Goal: Transaction & Acquisition: Purchase product/service

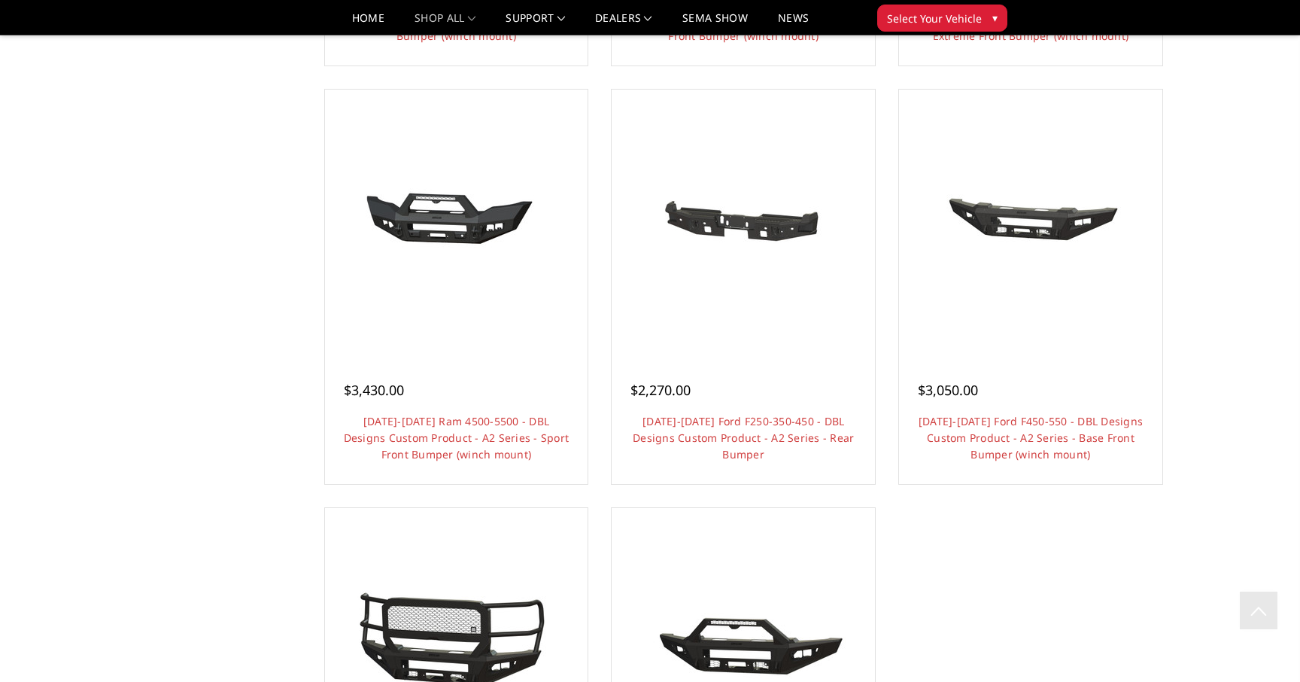
scroll to position [1075, 0]
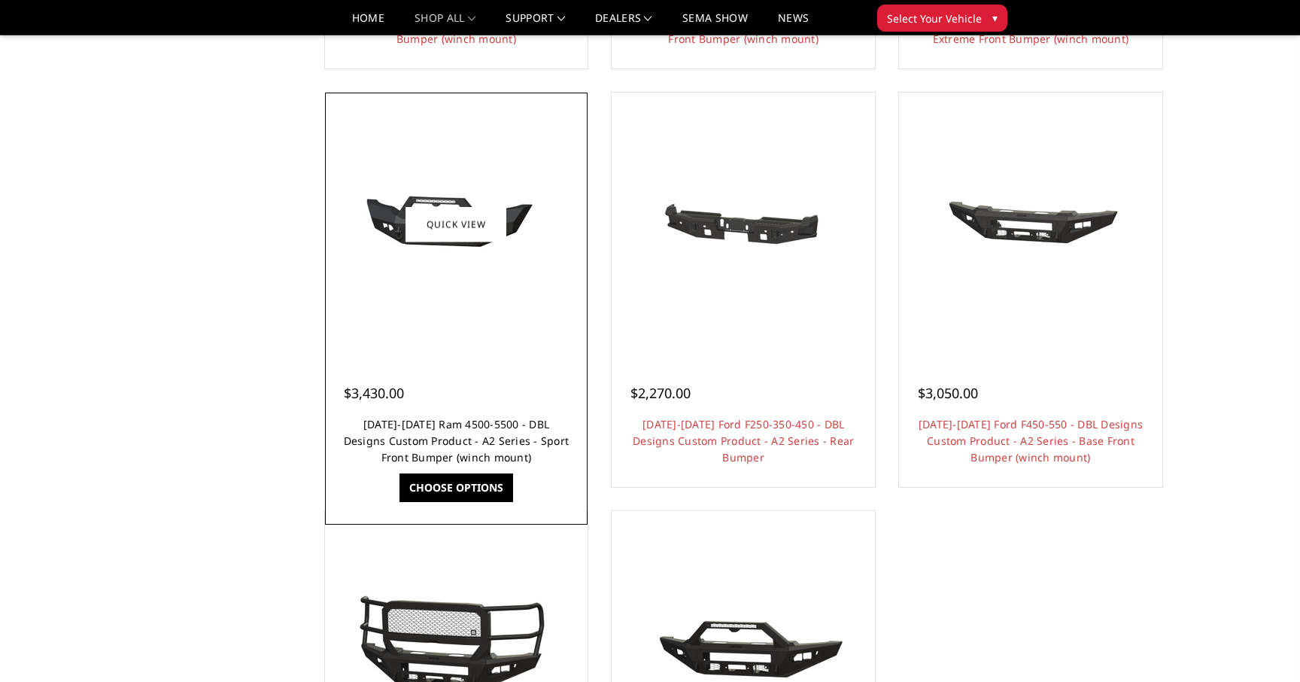
click at [433, 434] on link "[DATE]-[DATE] Ram 4500-5500 - DBL Designs Custom Product - A2 Series - Sport Fr…" at bounding box center [457, 440] width 226 height 47
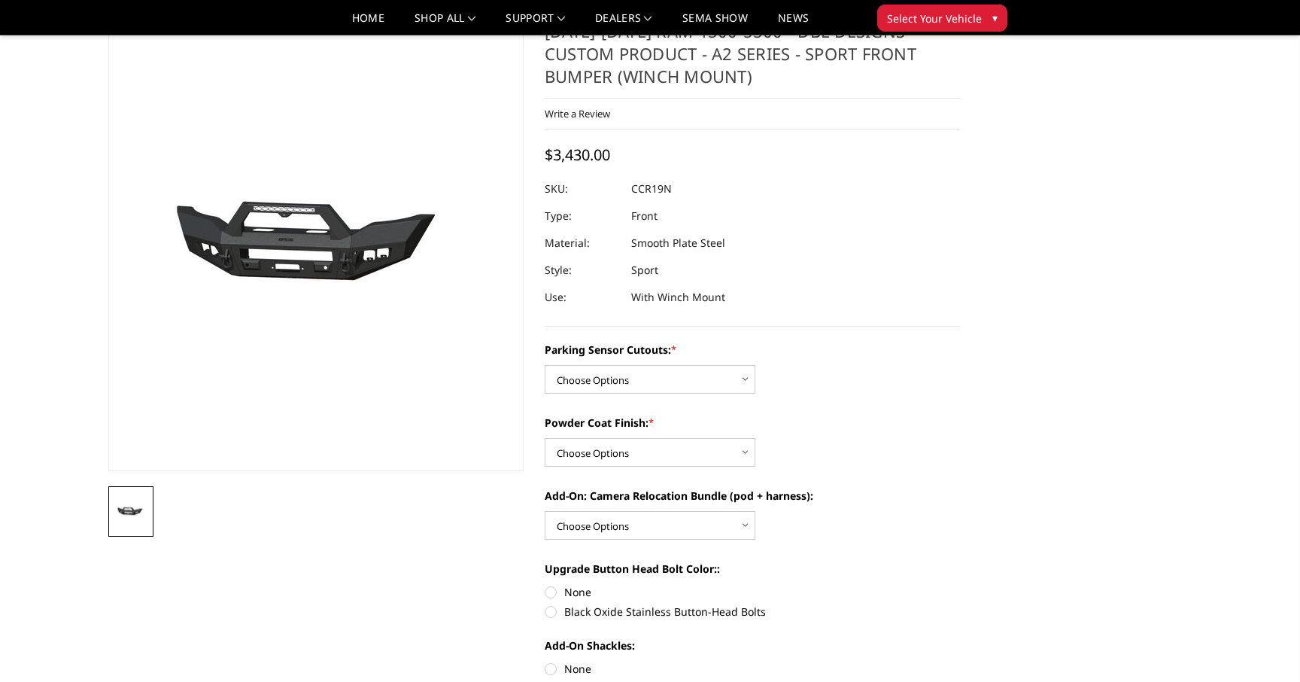
scroll to position [42, 0]
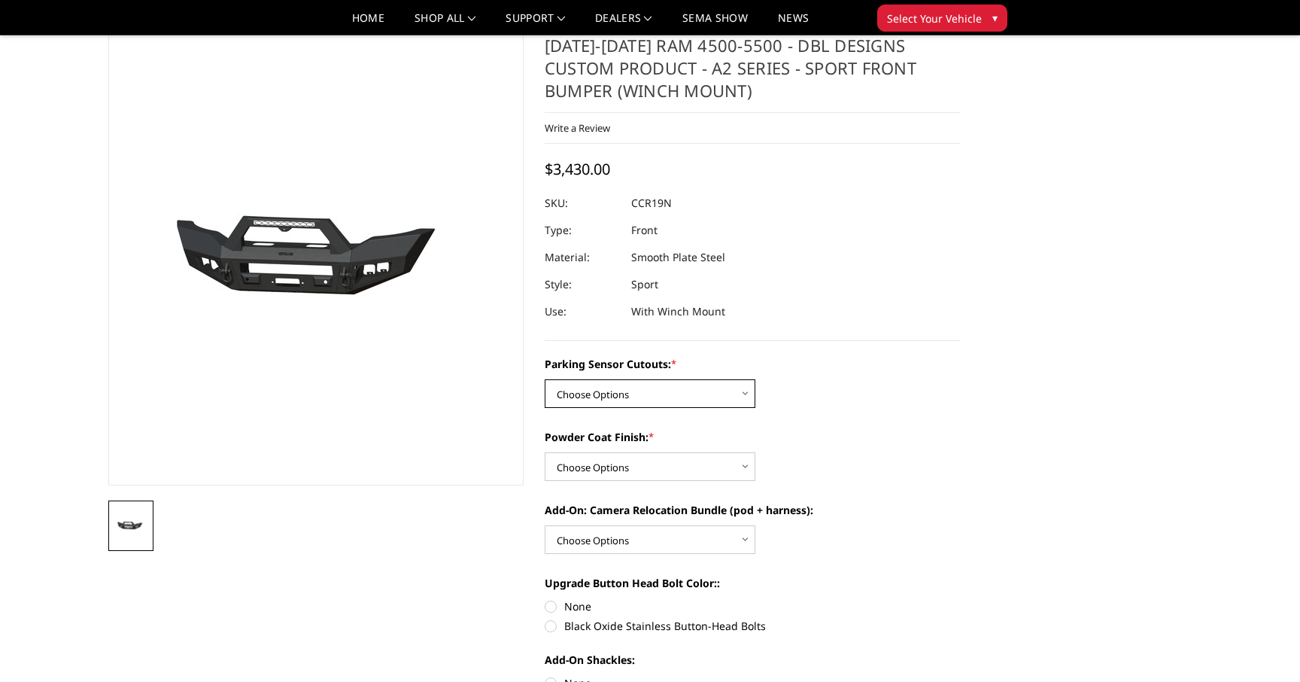
select select "540"
select select "518"
select select "1699"
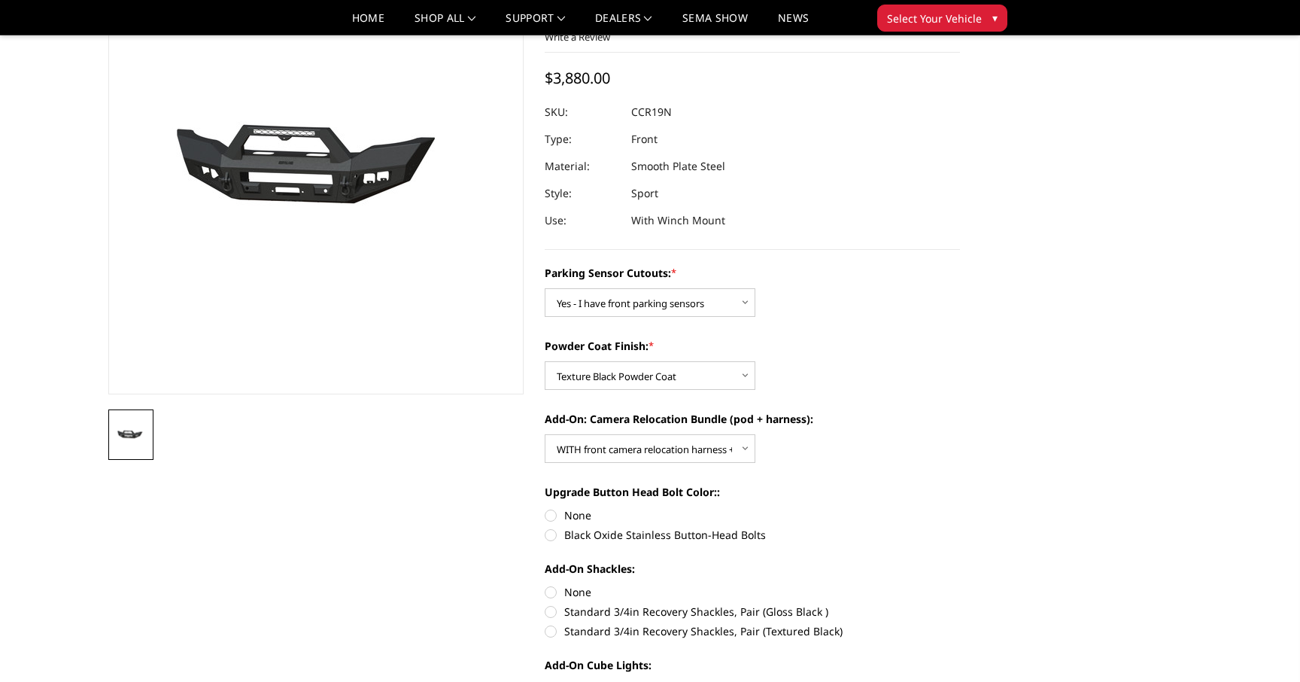
scroll to position [147, 0]
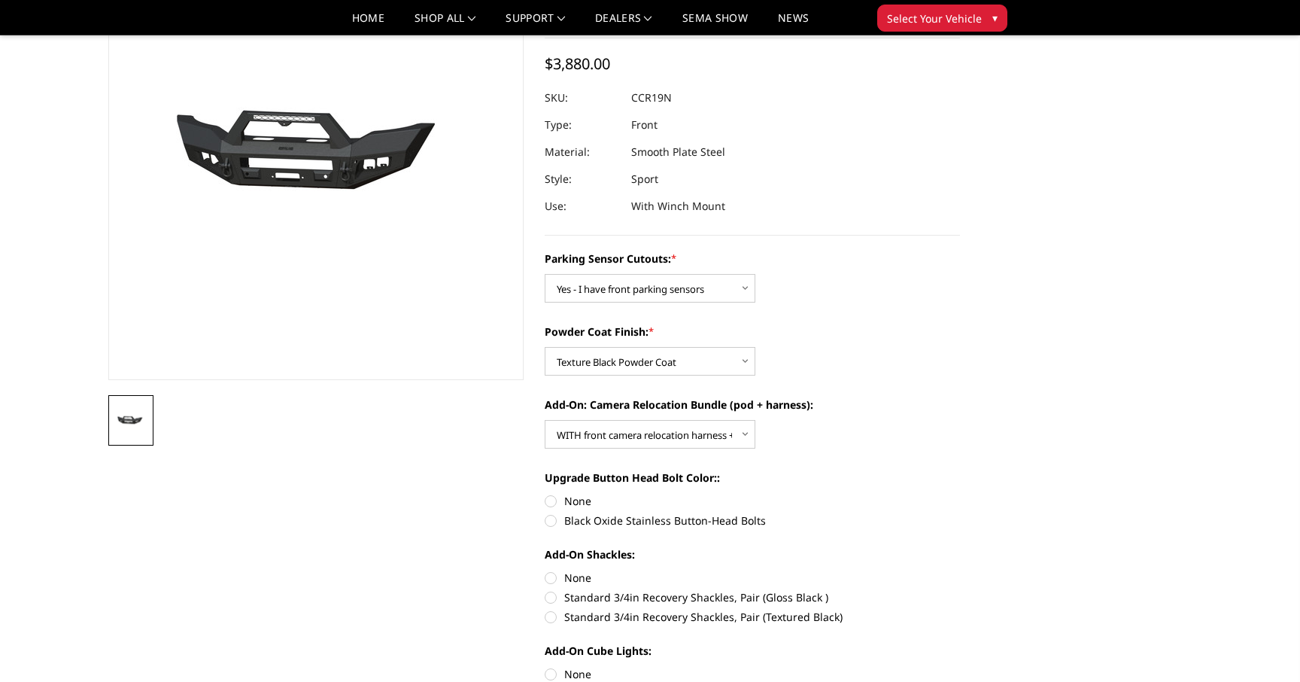
click at [548, 522] on label "Black Oxide Stainless Button-Head Bolts" at bounding box center [752, 520] width 415 height 16
click at [960, 494] on input "Black Oxide Stainless Button-Head Bolts" at bounding box center [960, 493] width 1 height 1
radio input "true"
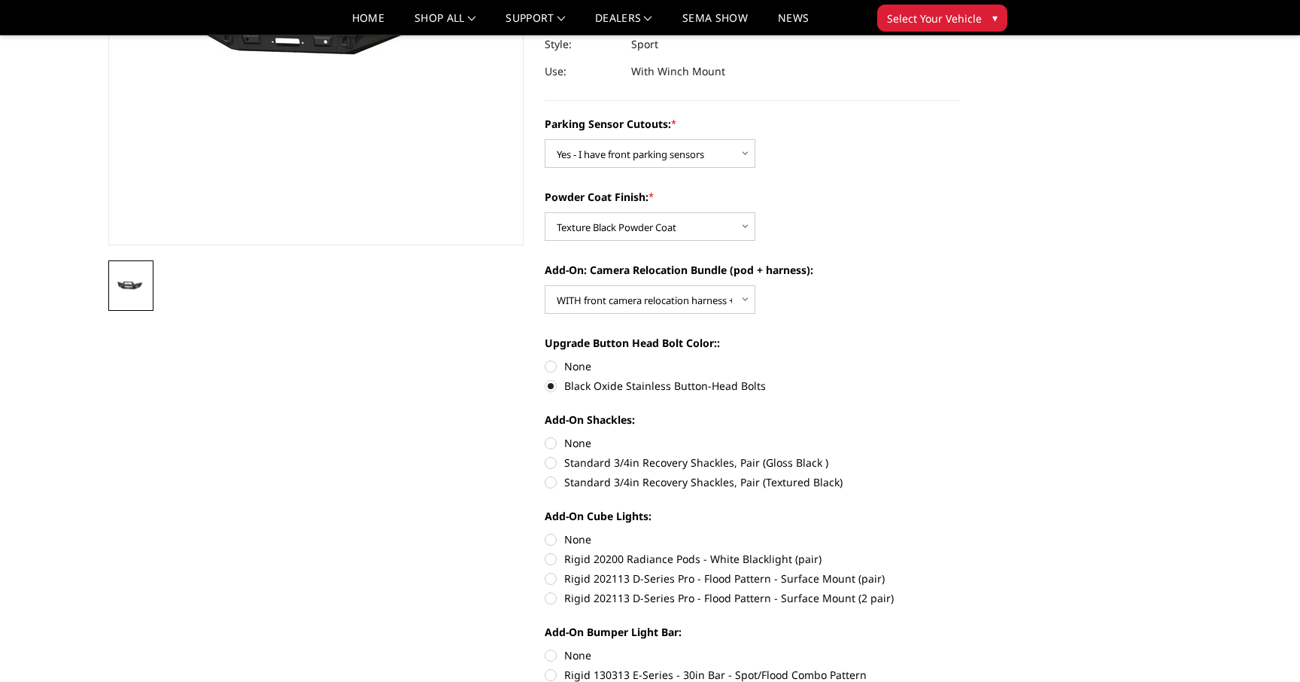
scroll to position [290, 0]
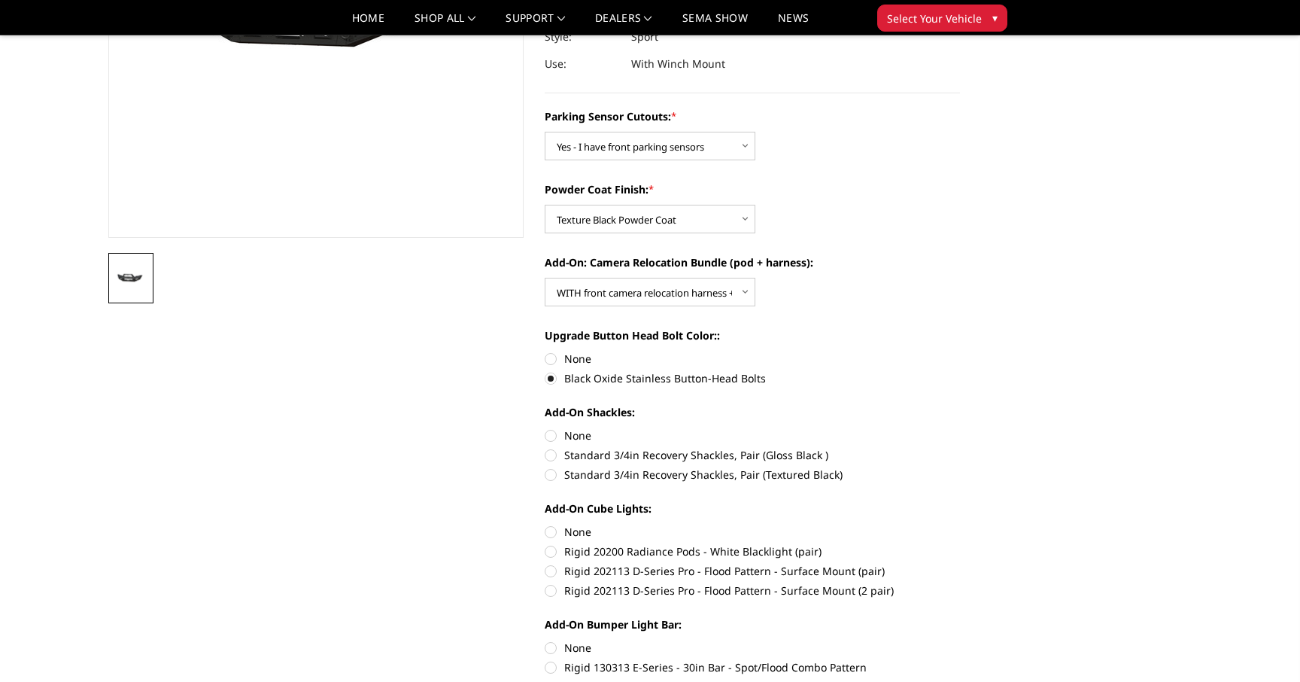
click at [550, 478] on label "Standard 3/4in Recovery Shackles, Pair (Textured Black)" at bounding box center [752, 474] width 415 height 16
click at [960, 448] on input "Standard 3/4in Recovery Shackles, Pair (Textured Black)" at bounding box center [960, 447] width 1 height 1
radio input "true"
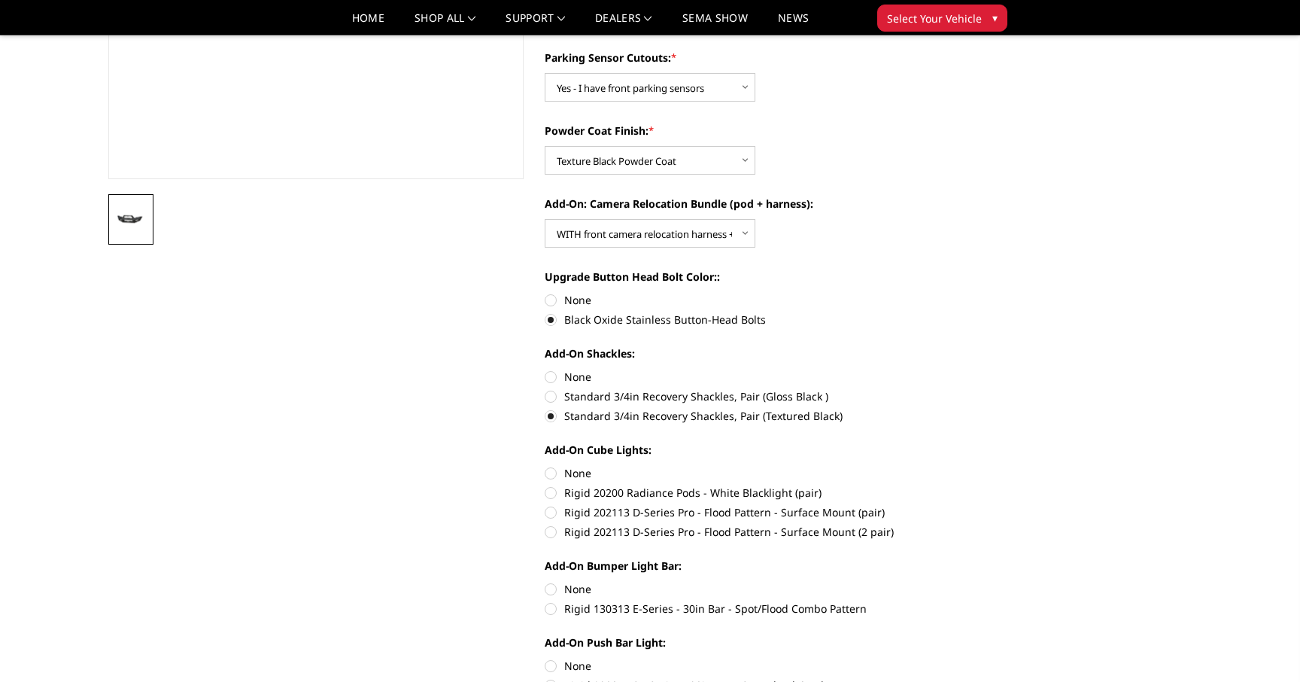
scroll to position [351, 0]
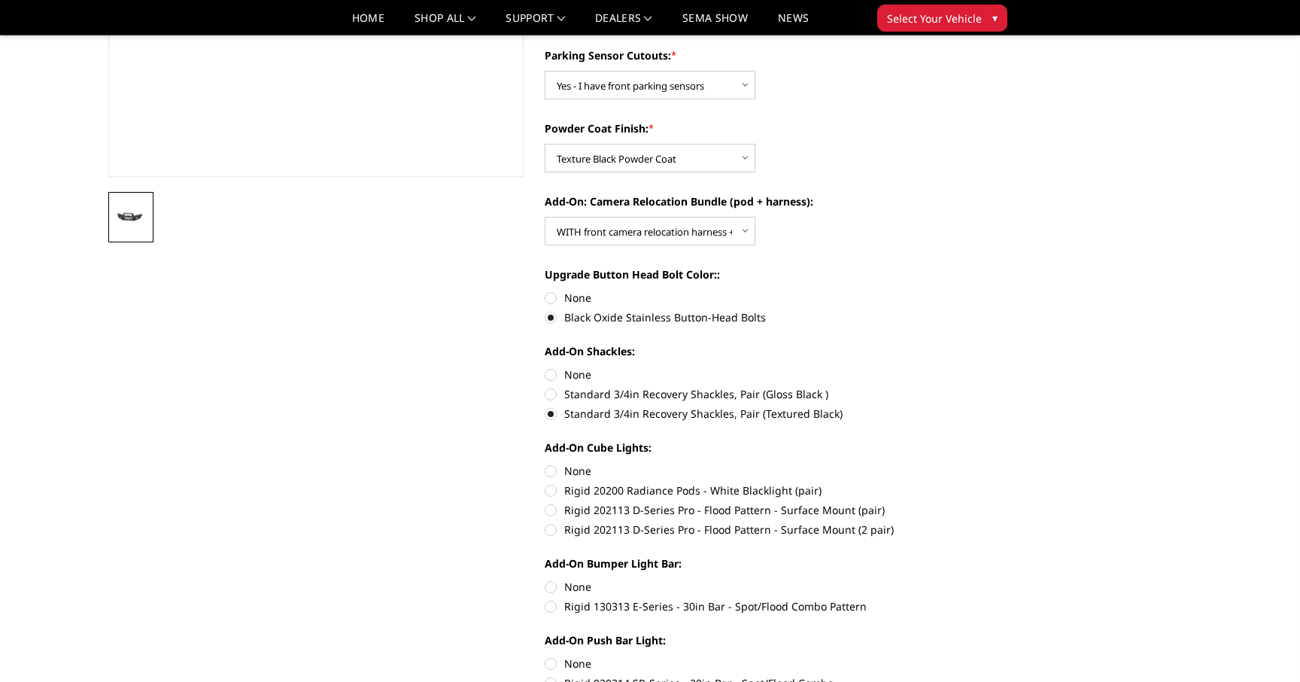
click at [550, 528] on label "Rigid 202113 D-Series Pro - Flood Pattern - Surface Mount (2 pair)" at bounding box center [752, 529] width 415 height 16
click at [960, 503] on input "Rigid 202113 D-Series Pro - Flood Pattern - Surface Mount (2 pair)" at bounding box center [960, 502] width 1 height 1
radio input "true"
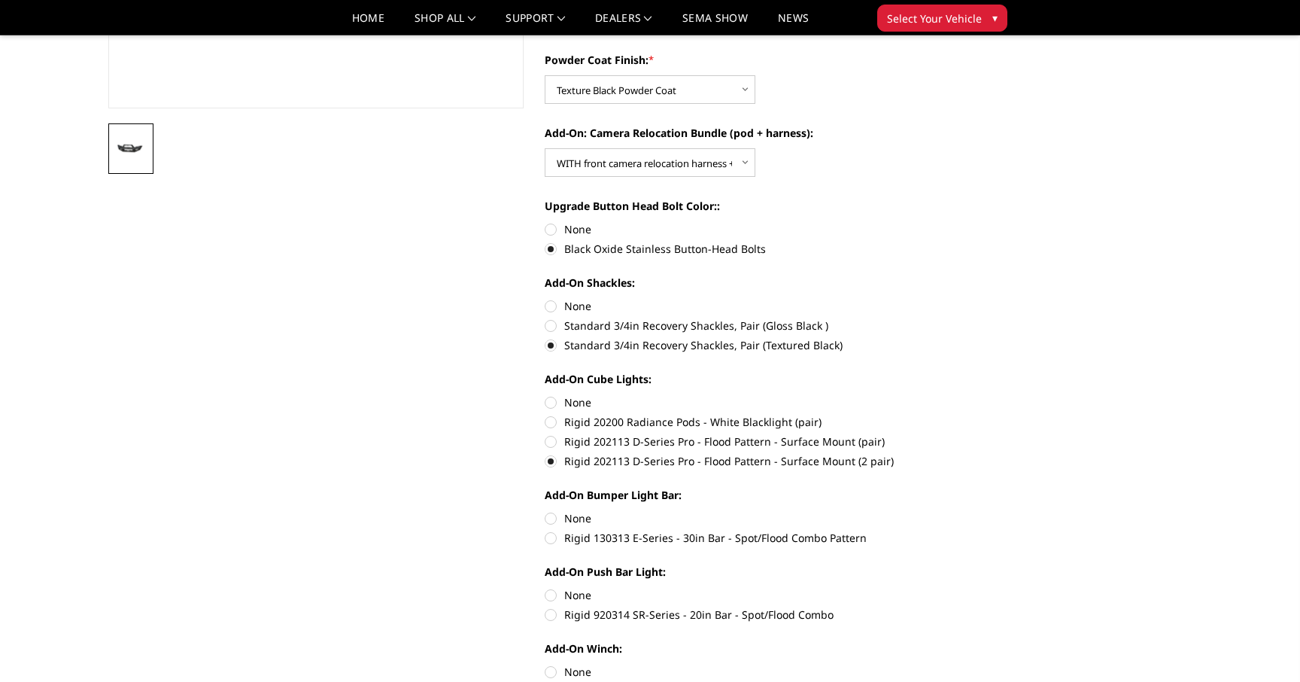
scroll to position [514, 0]
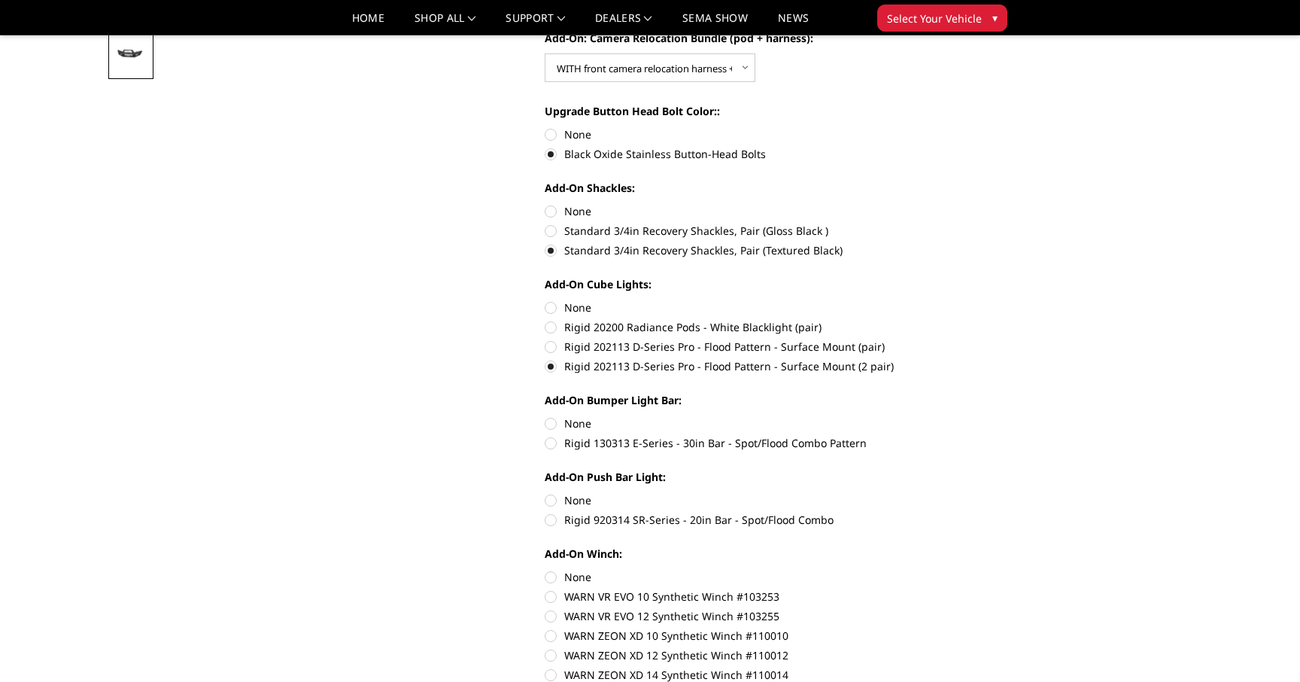
click at [549, 444] on label "Rigid 130313 E-Series - 30in Bar - Spot/Flood Combo Pattern" at bounding box center [752, 443] width 415 height 16
click at [960, 416] on input "Rigid 130313 E-Series - 30in Bar - Spot/Flood Combo Pattern" at bounding box center [960, 415] width 1 height 1
radio input "true"
click at [549, 499] on label "None" at bounding box center [752, 500] width 415 height 16
click at [545, 493] on input "None" at bounding box center [545, 492] width 1 height 1
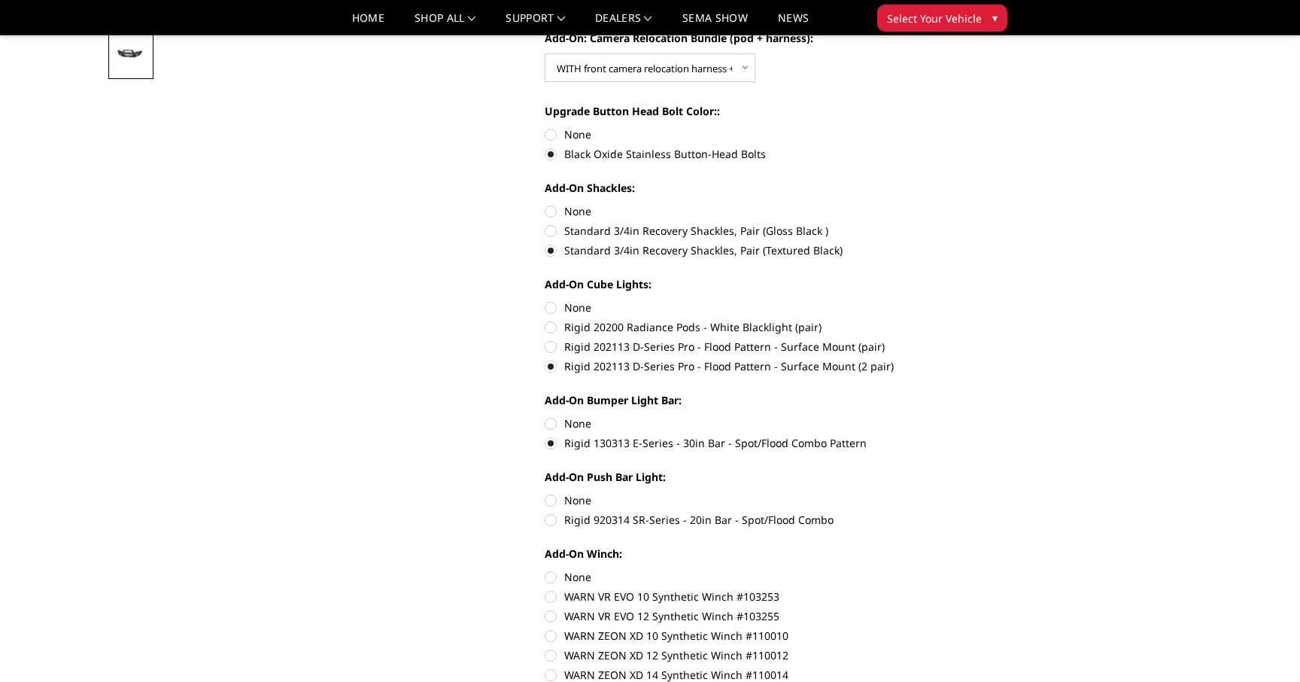
radio input "true"
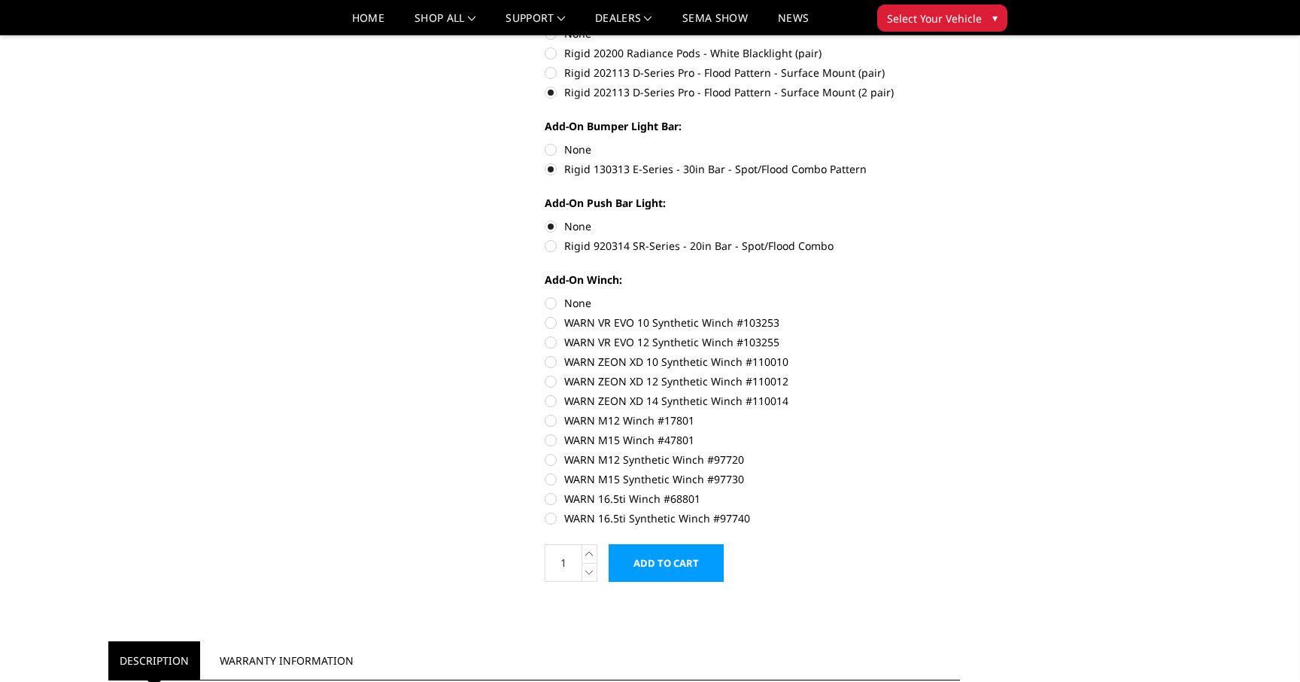
scroll to position [790, 0]
click at [549, 516] on label "WARN 16.5ti Synthetic Winch #97740" at bounding box center [752, 516] width 415 height 16
click at [960, 489] on input "WARN 16.5ti Synthetic Winch #97740" at bounding box center [960, 488] width 1 height 1
radio input "true"
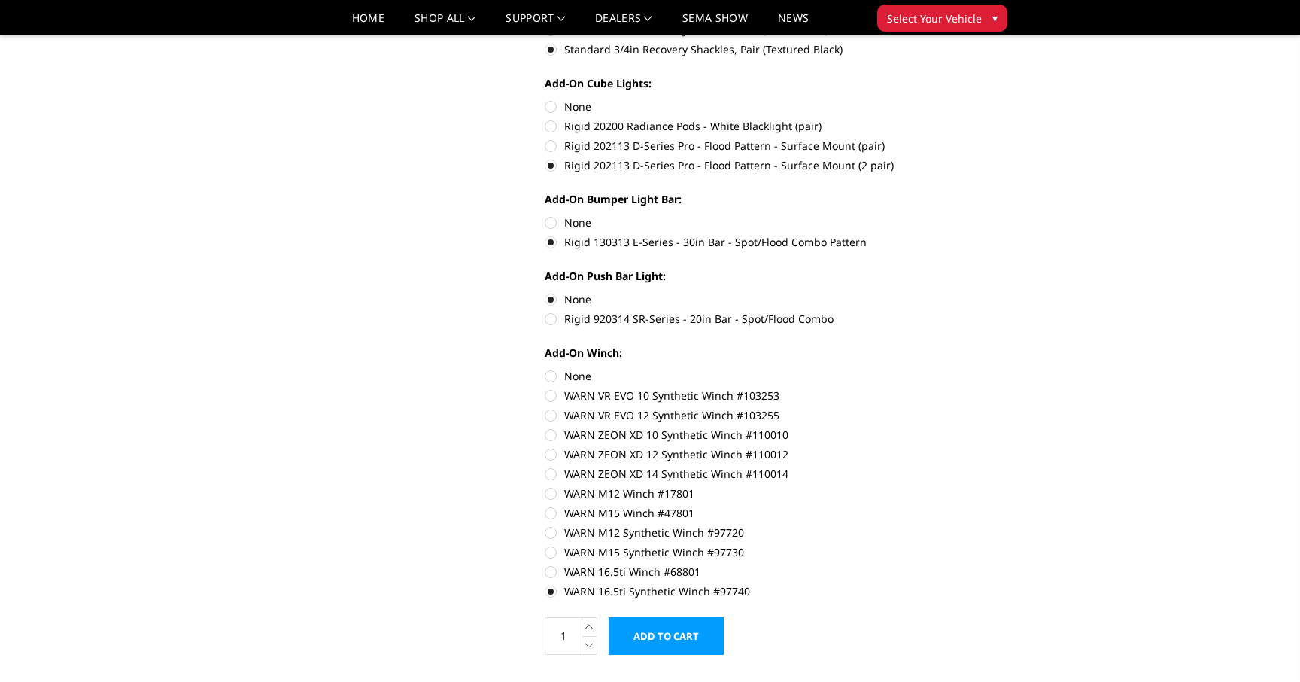
scroll to position [740, 0]
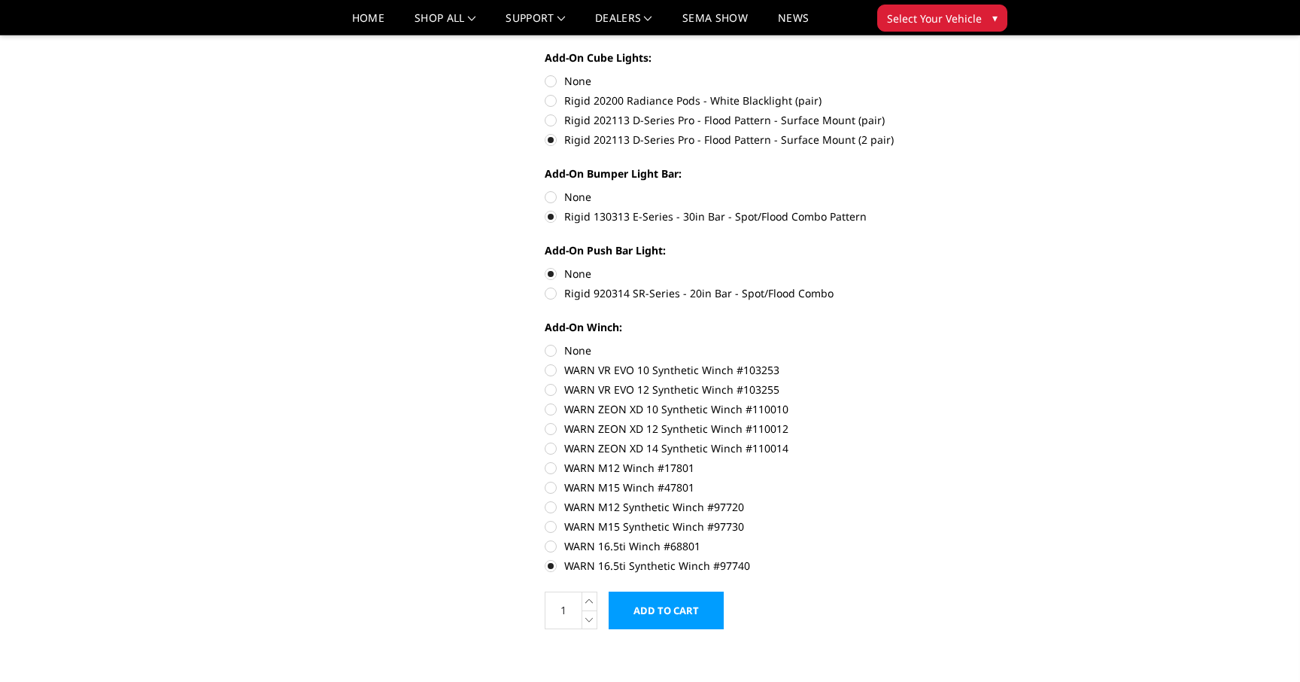
click at [545, 548] on label "WARN 16.5ti Winch #68801" at bounding box center [752, 546] width 415 height 16
click at [960, 519] on input "WARN 16.5ti Winch #68801" at bounding box center [960, 518] width 1 height 1
radio input "true"
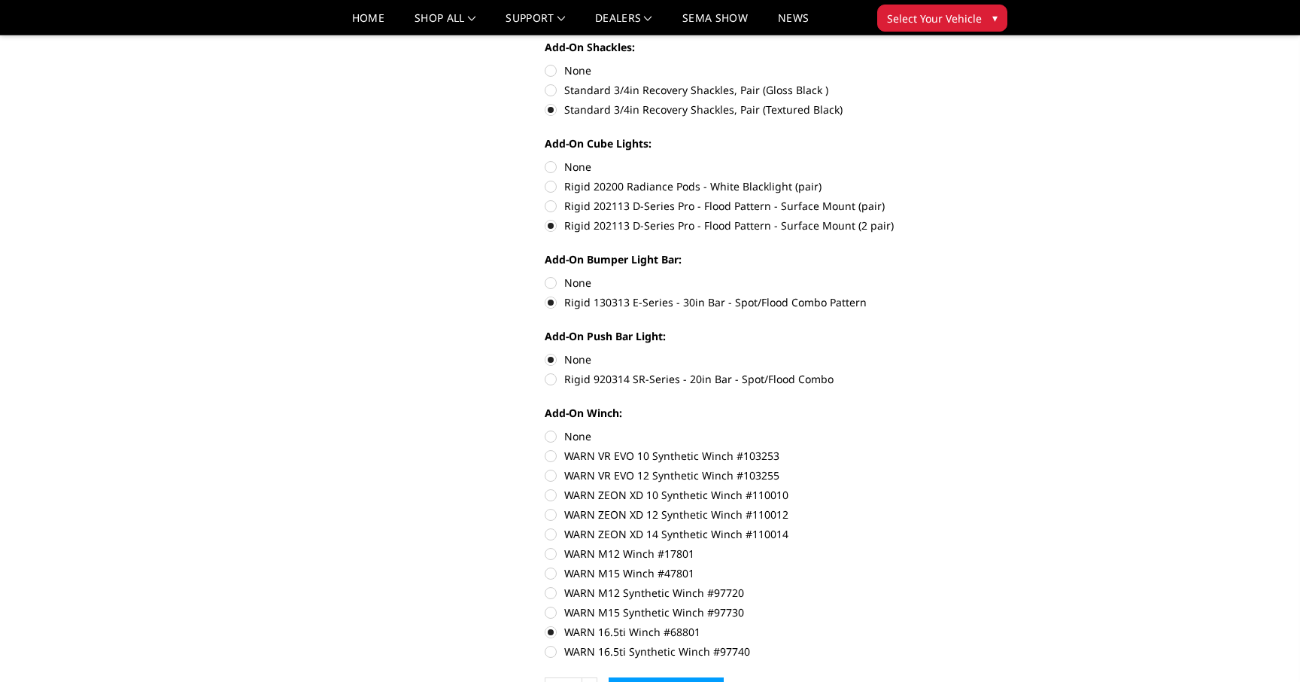
scroll to position [780, 0]
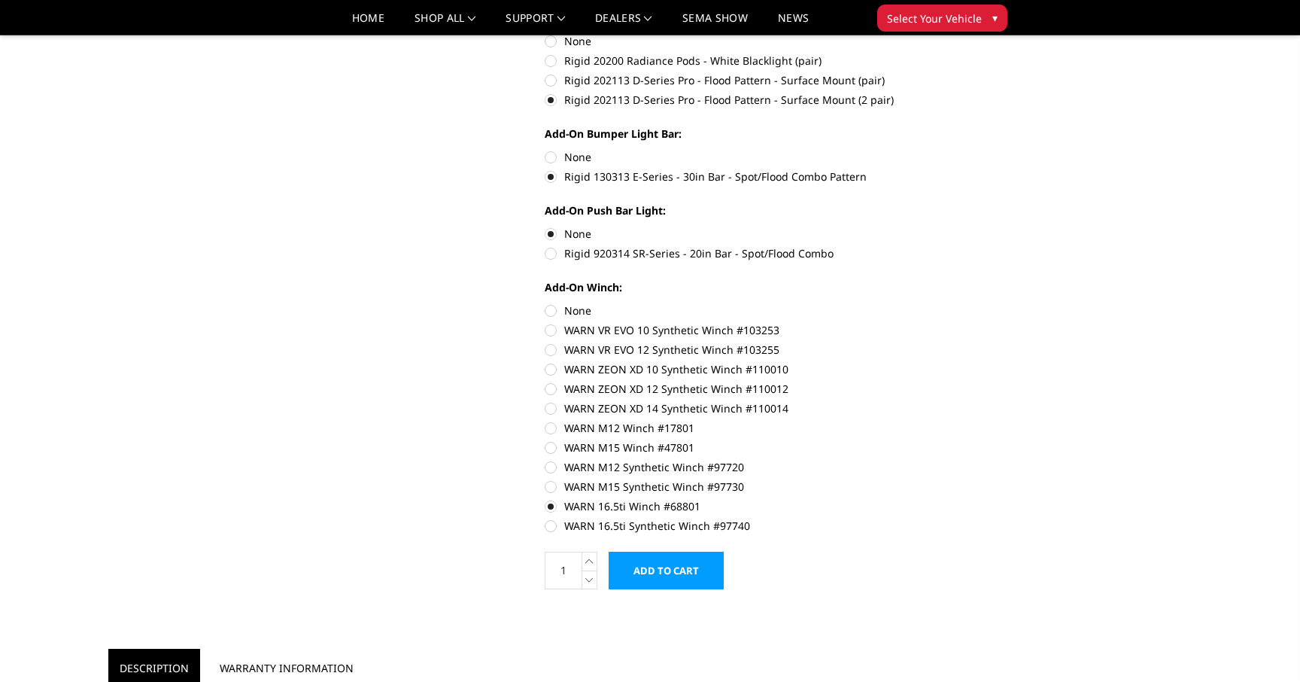
click at [551, 310] on label "None" at bounding box center [752, 310] width 415 height 16
click at [545, 303] on input "None" at bounding box center [545, 302] width 1 height 1
radio input "true"
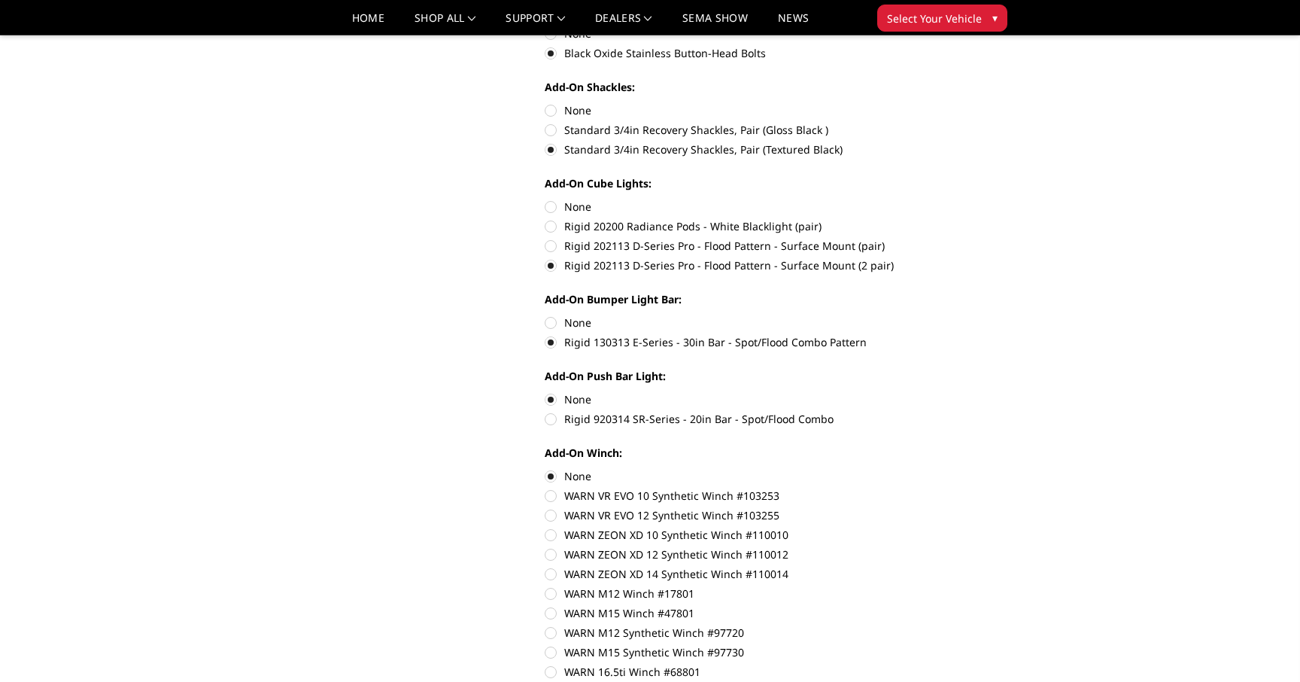
scroll to position [813, 0]
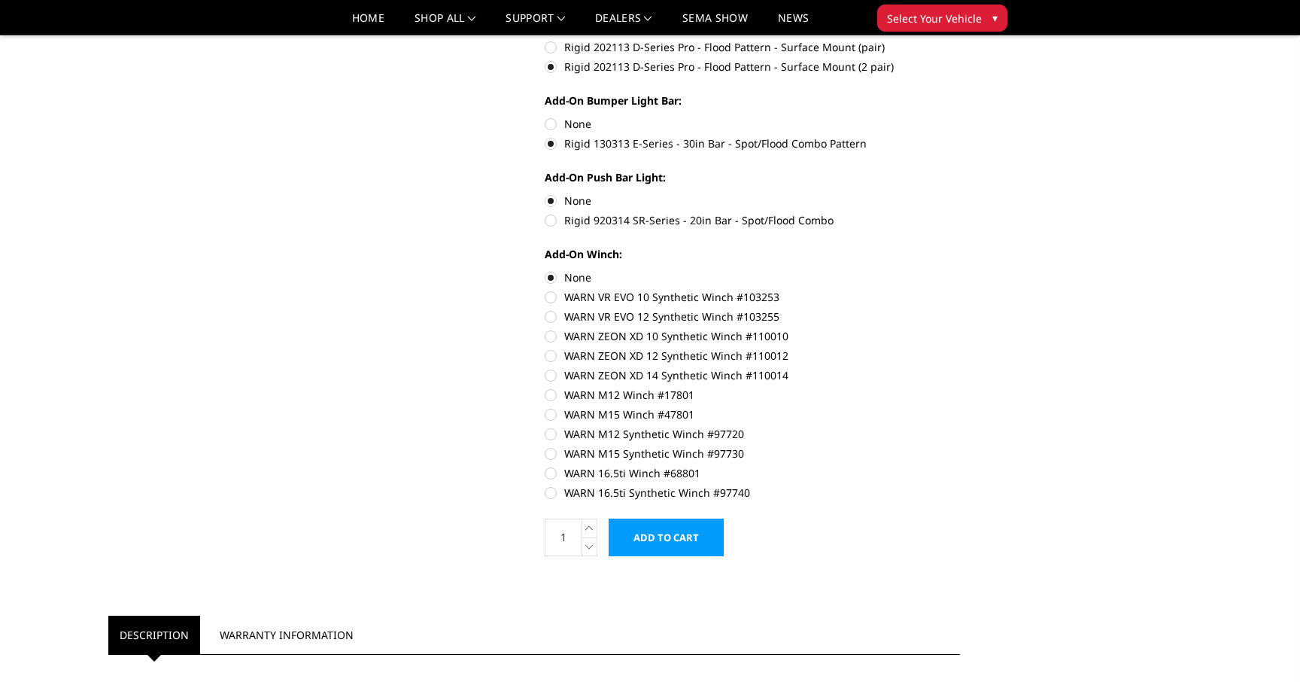
click at [551, 477] on label "WARN 16.5ti Winch #68801" at bounding box center [752, 473] width 415 height 16
click at [960, 446] on input "WARN 16.5ti Winch #68801" at bounding box center [960, 445] width 1 height 1
radio input "true"
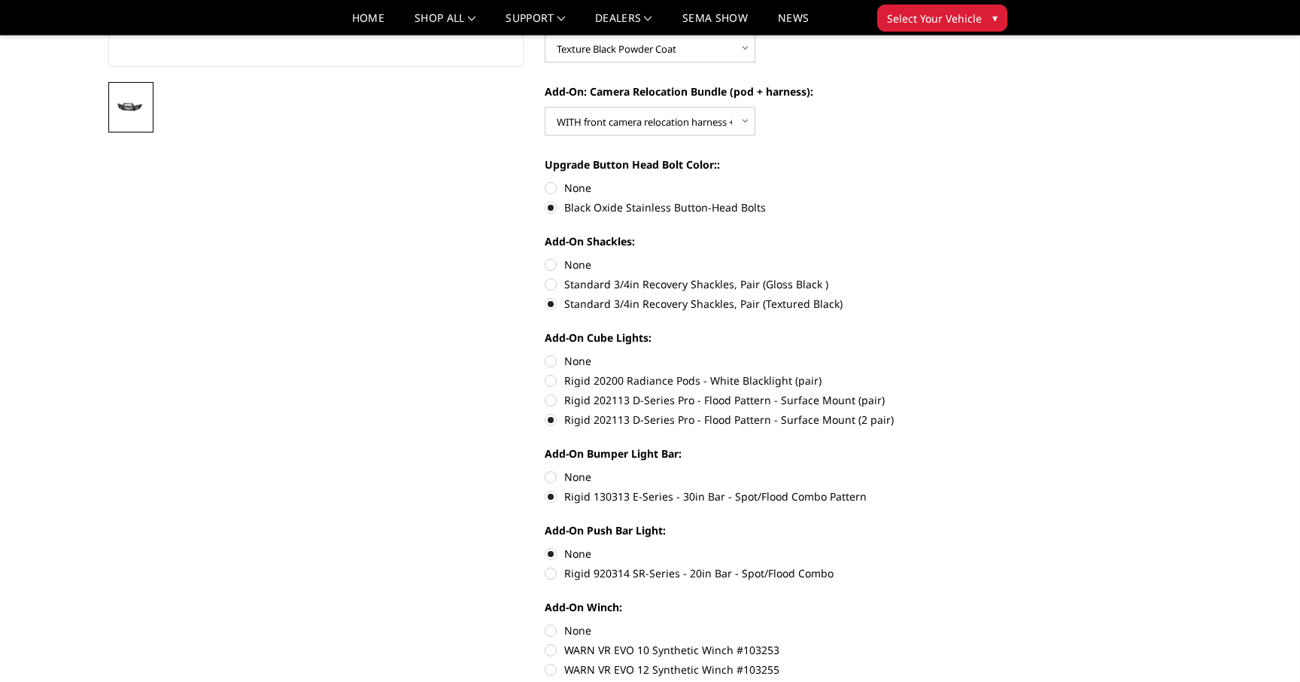
scroll to position [461, 0]
click at [549, 394] on label "Rigid 202113 D-Series Pro - Flood Pattern - Surface Mount (pair)" at bounding box center [752, 399] width 415 height 16
click at [960, 372] on input "Rigid 202113 D-Series Pro - Flood Pattern - Surface Mount (pair)" at bounding box center [960, 372] width 1 height 1
radio input "true"
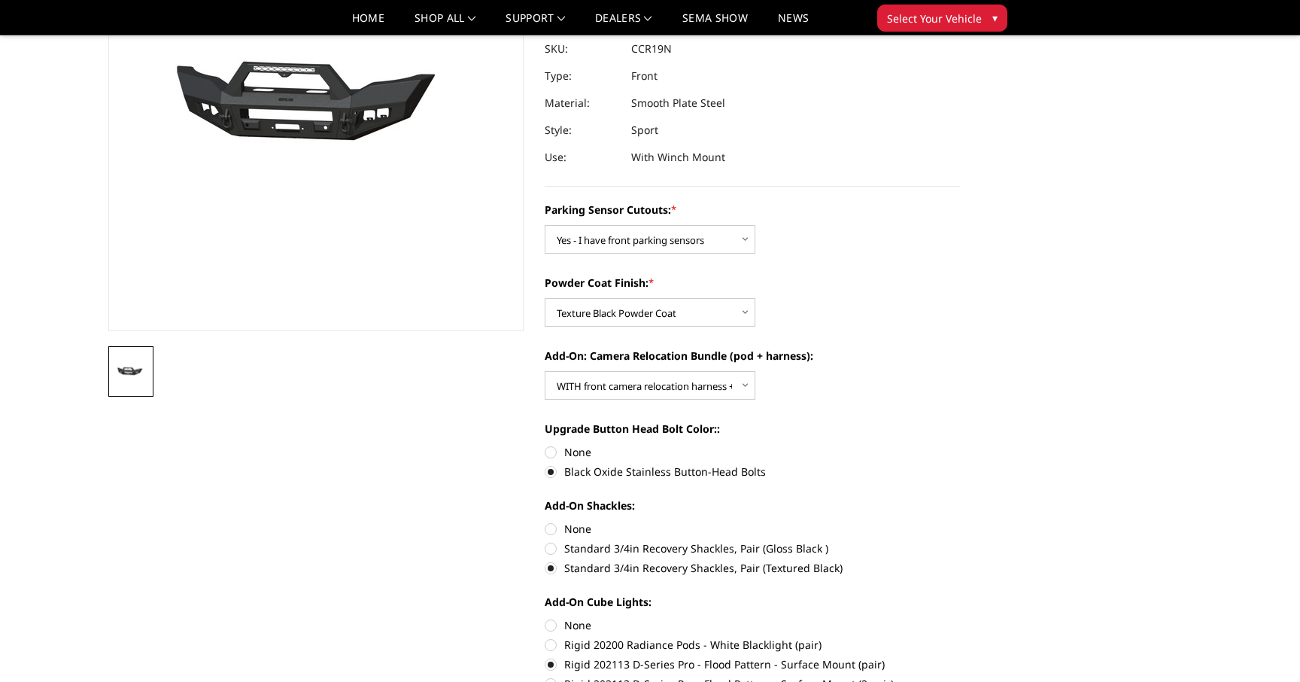
scroll to position [369, 0]
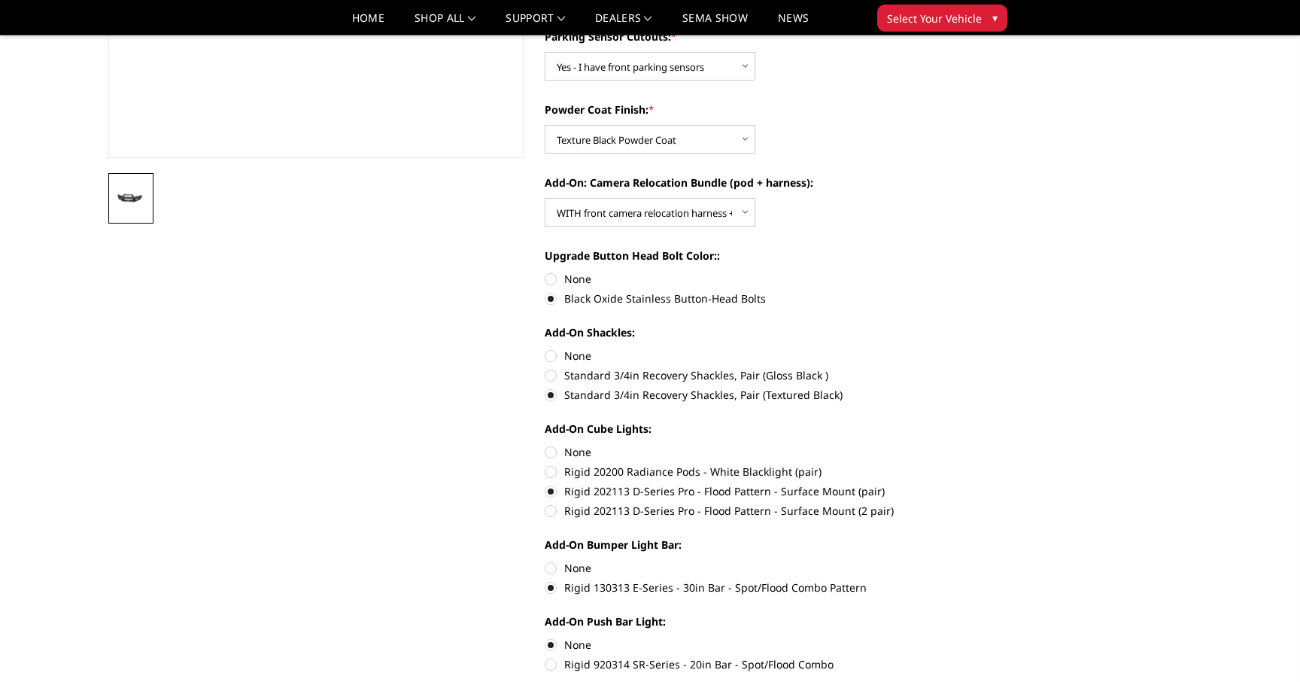
click at [554, 569] on label "None" at bounding box center [752, 568] width 415 height 16
click at [545, 560] on input "None" at bounding box center [545, 560] width 1 height 1
radio input "true"
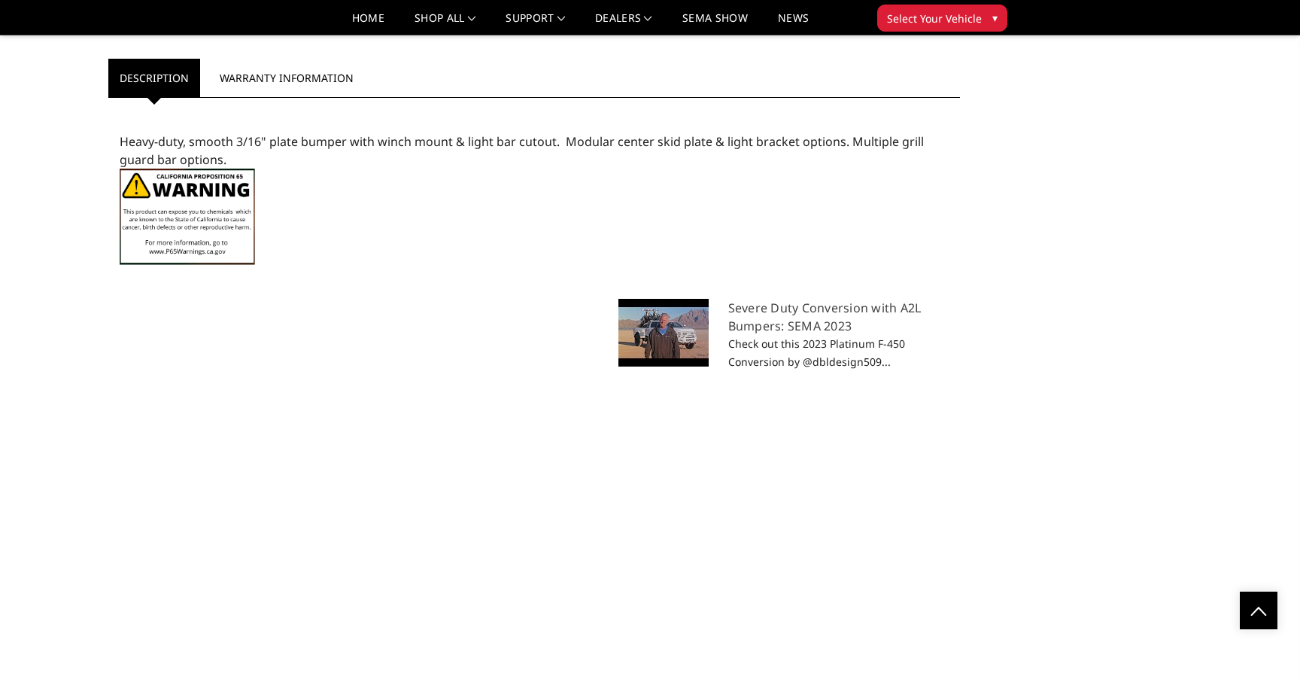
scroll to position [1369, 0]
